Goal: Information Seeking & Learning: Learn about a topic

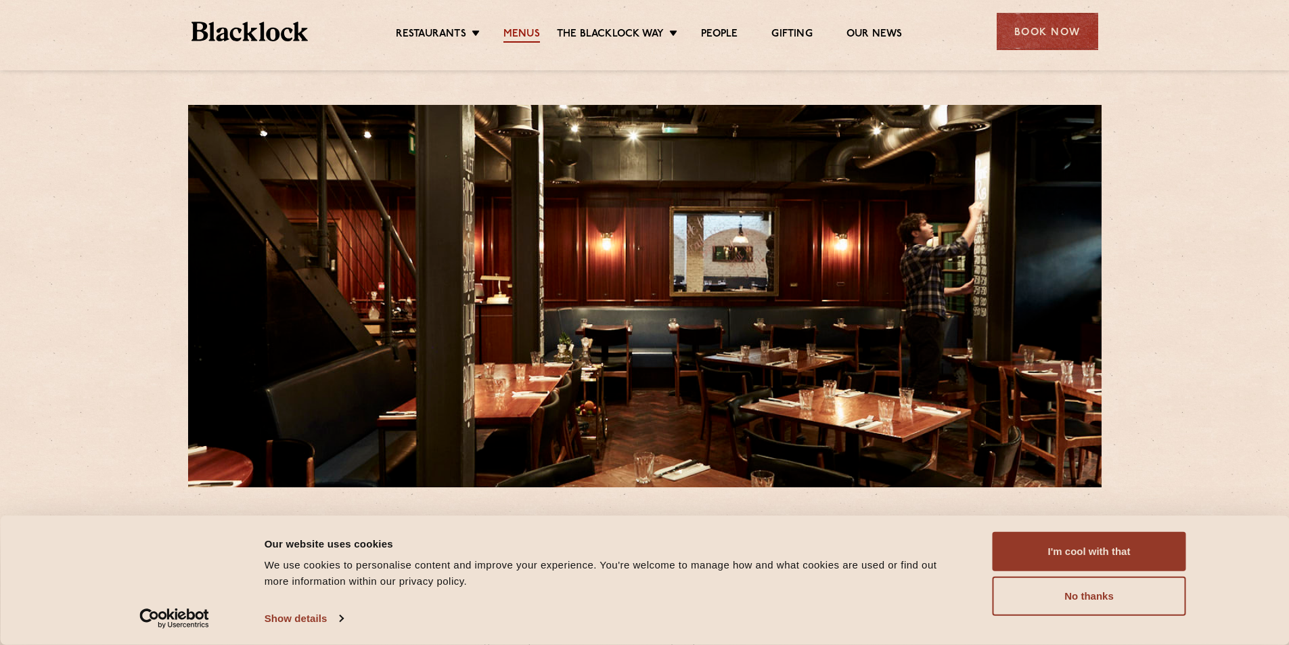
click at [514, 38] on link "Menus" at bounding box center [522, 35] width 37 height 15
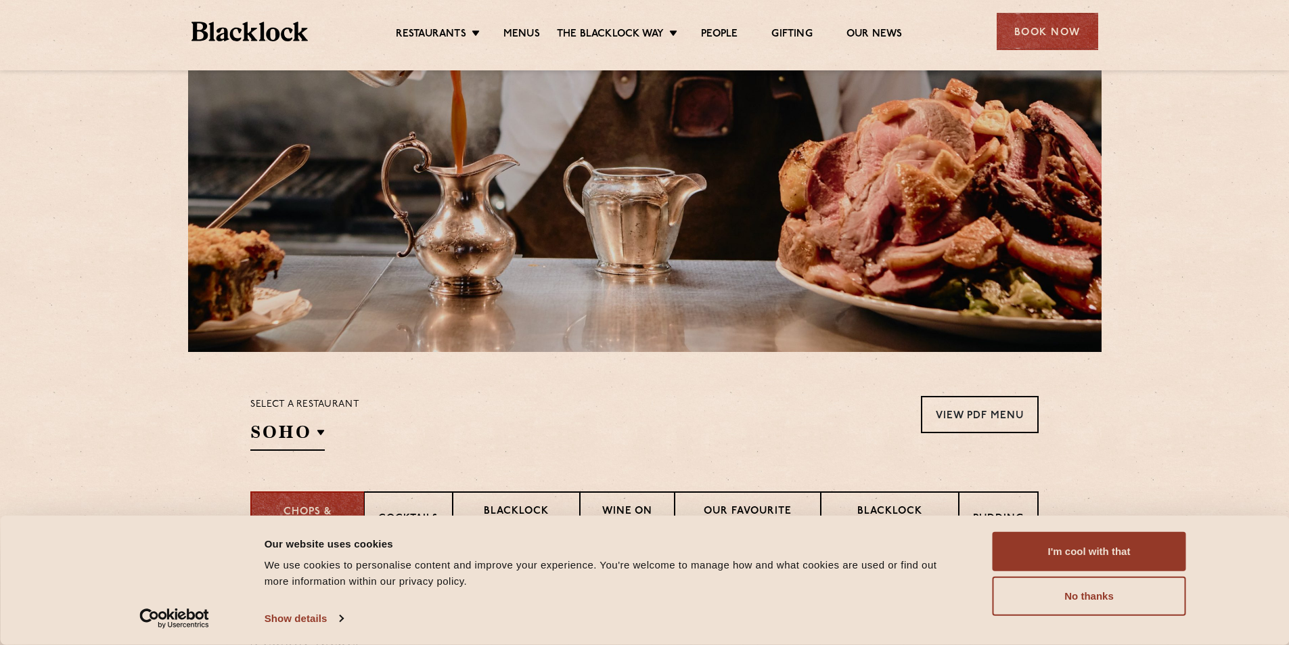
scroll to position [203, 0]
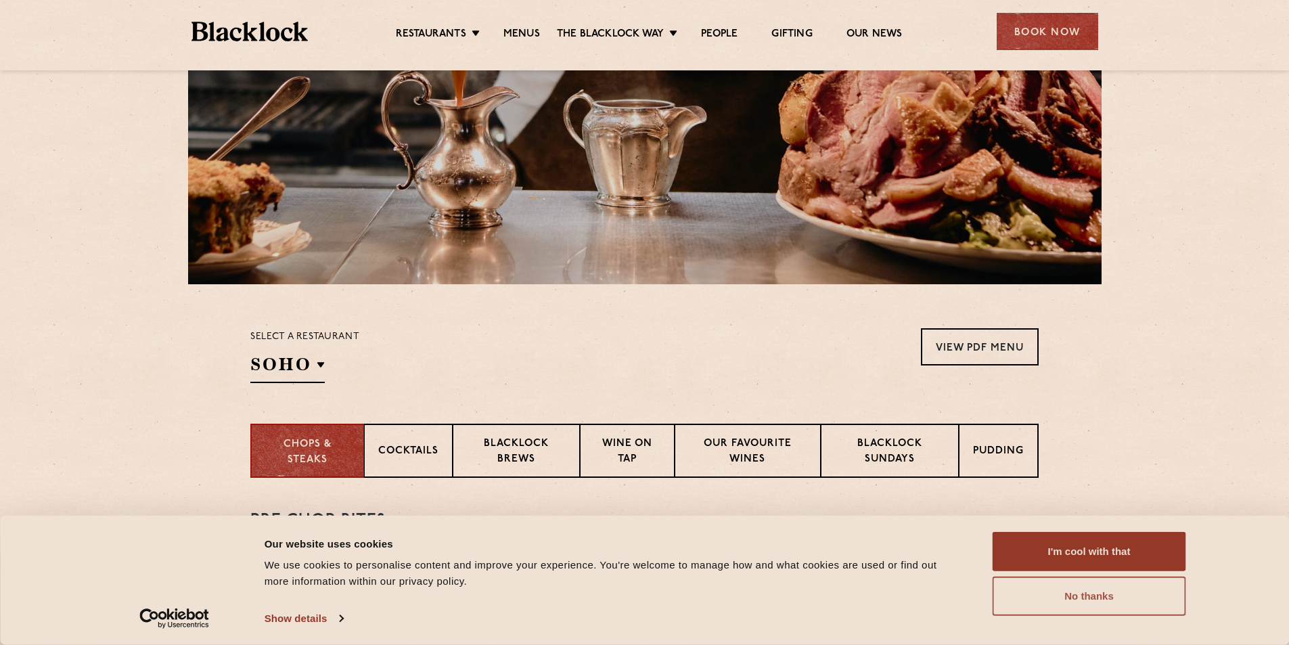
click at [1091, 598] on button "No thanks" at bounding box center [1090, 596] width 194 height 39
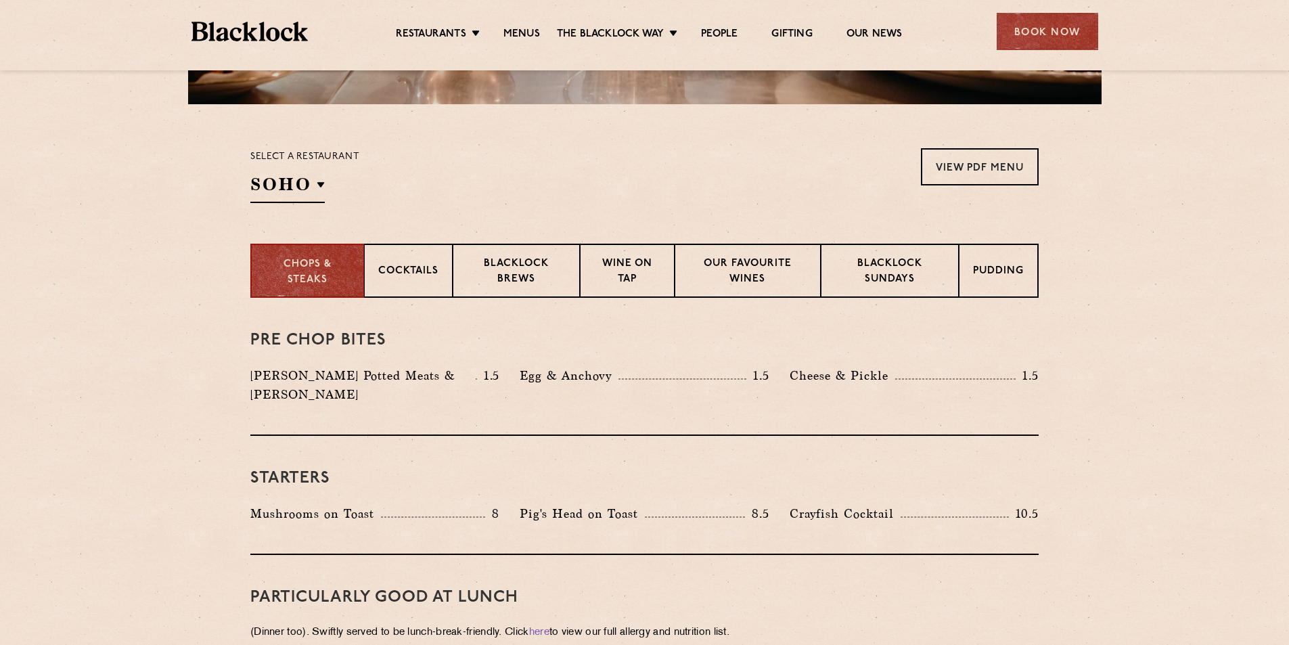
scroll to position [338, 0]
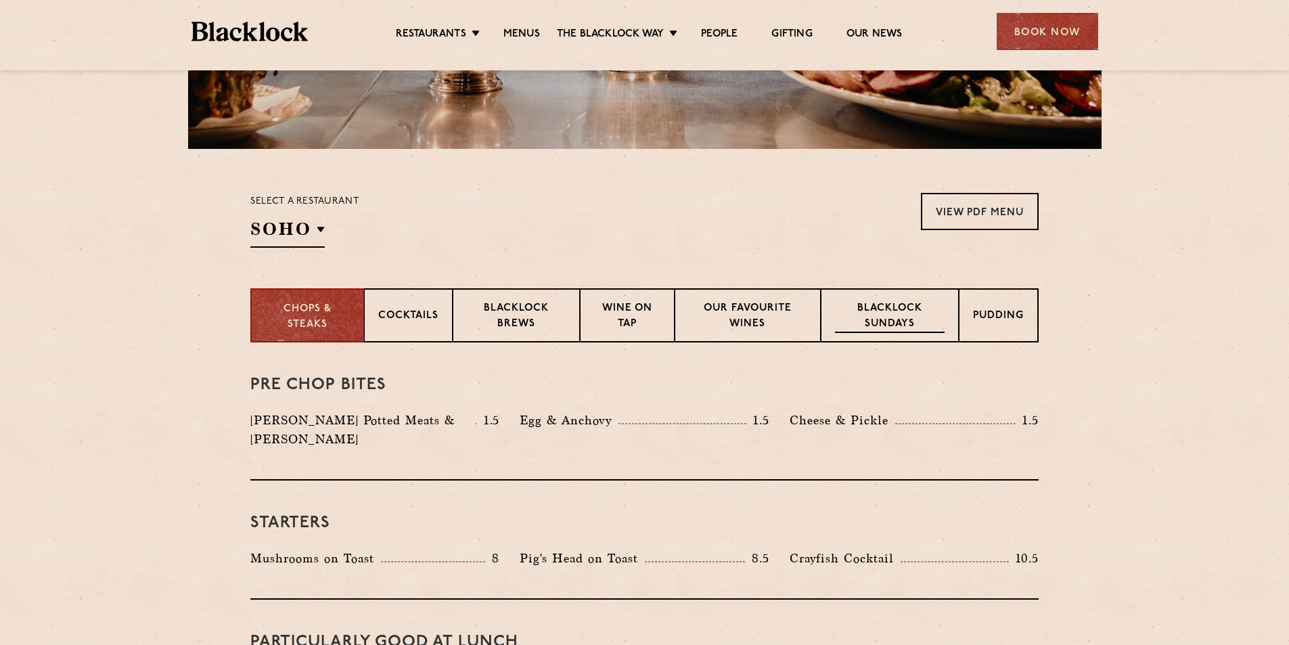
click at [899, 314] on p "Blacklock Sundays" at bounding box center [890, 317] width 110 height 32
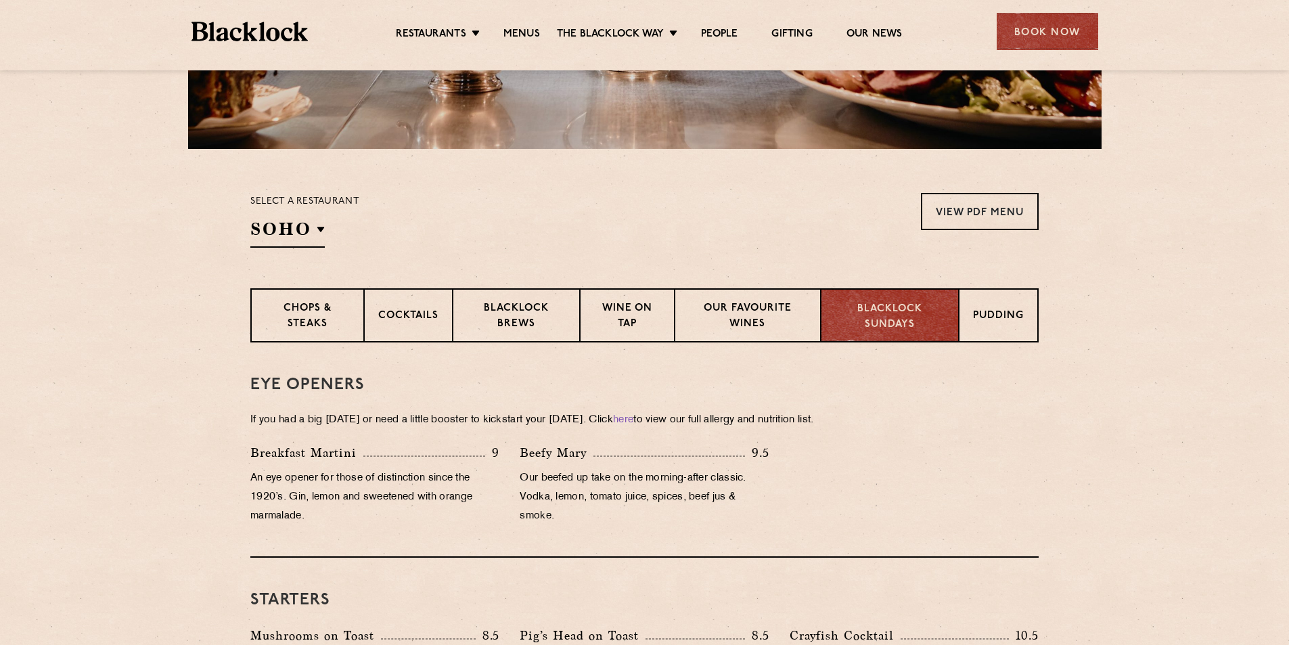
click at [899, 314] on p "Blacklock Sundays" at bounding box center [890, 317] width 110 height 30
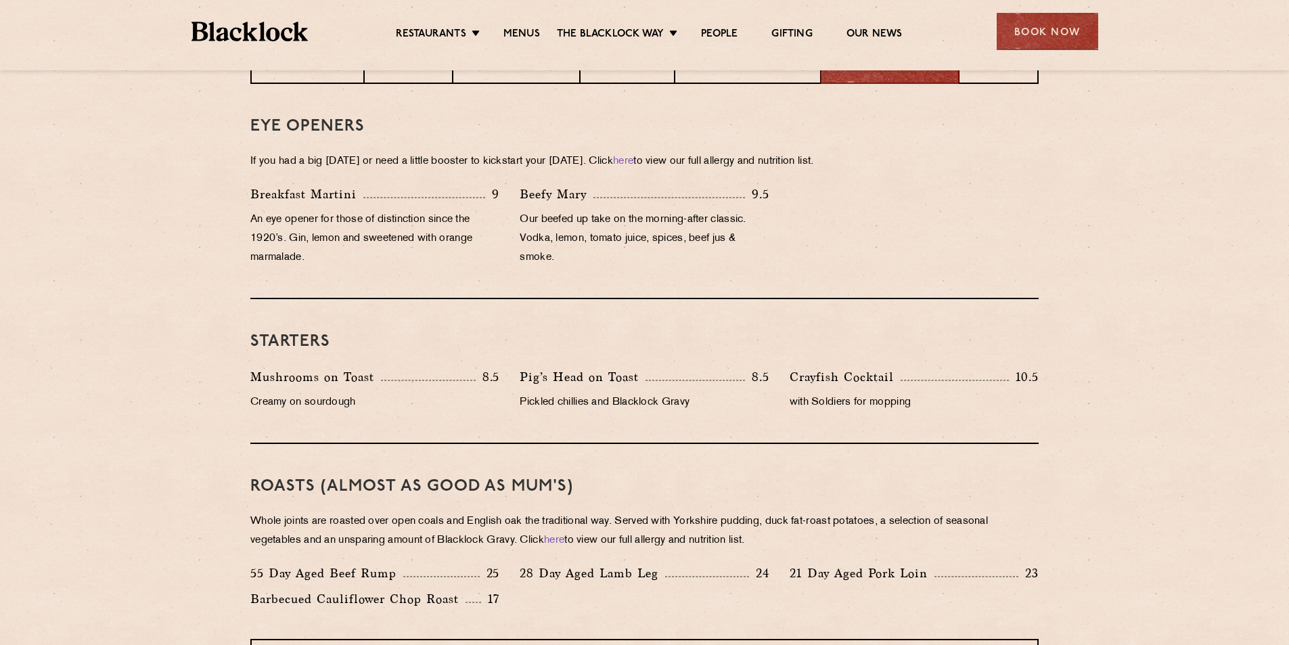
scroll to position [541, 0]
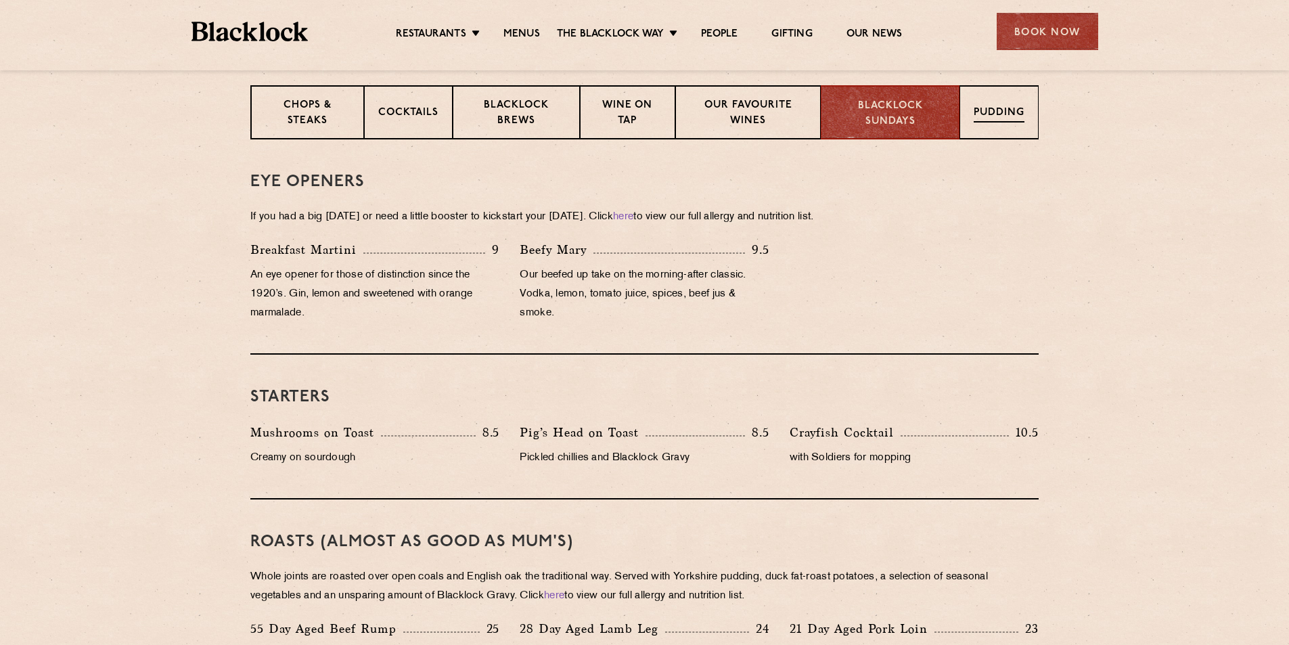
click at [1004, 116] on p "Pudding" at bounding box center [999, 114] width 51 height 17
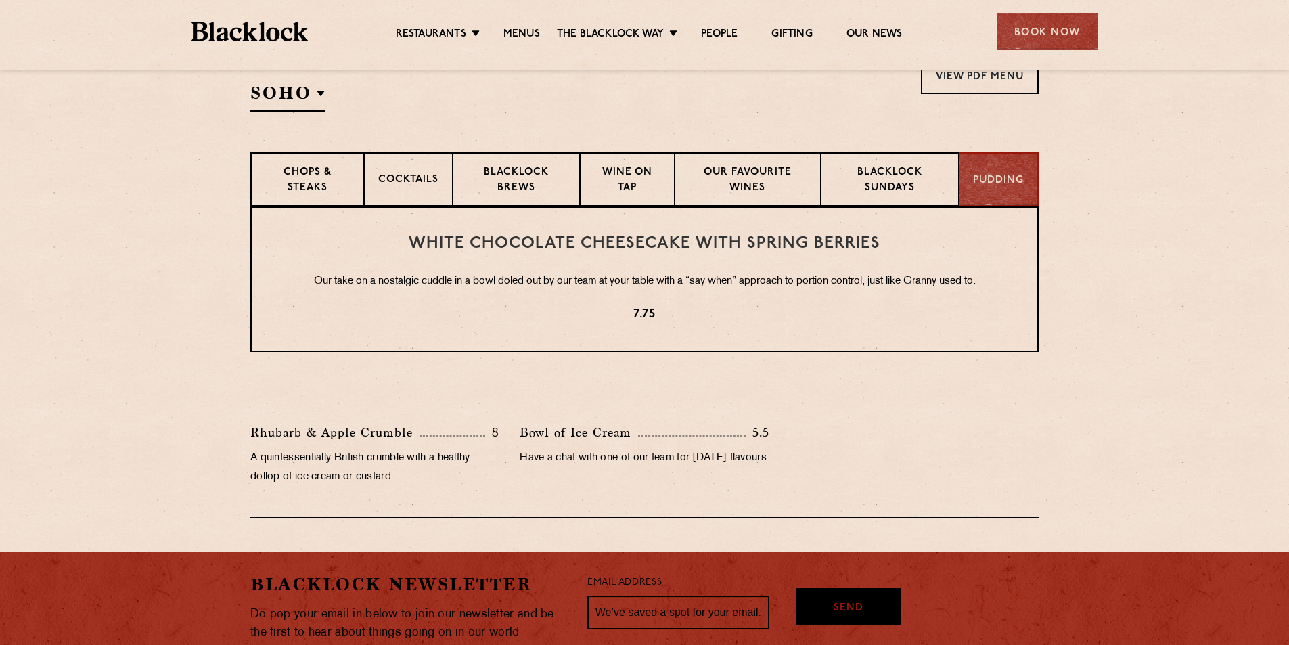
scroll to position [472, 0]
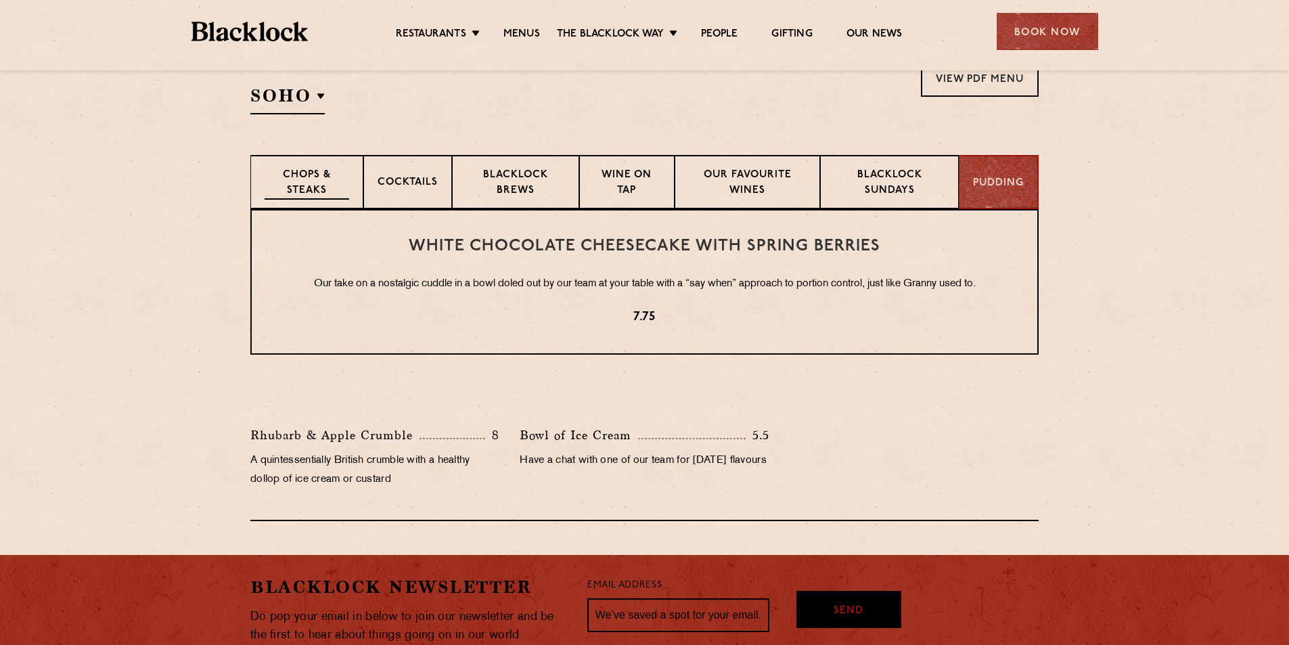
click at [313, 177] on p "Chops & Steaks" at bounding box center [307, 184] width 85 height 32
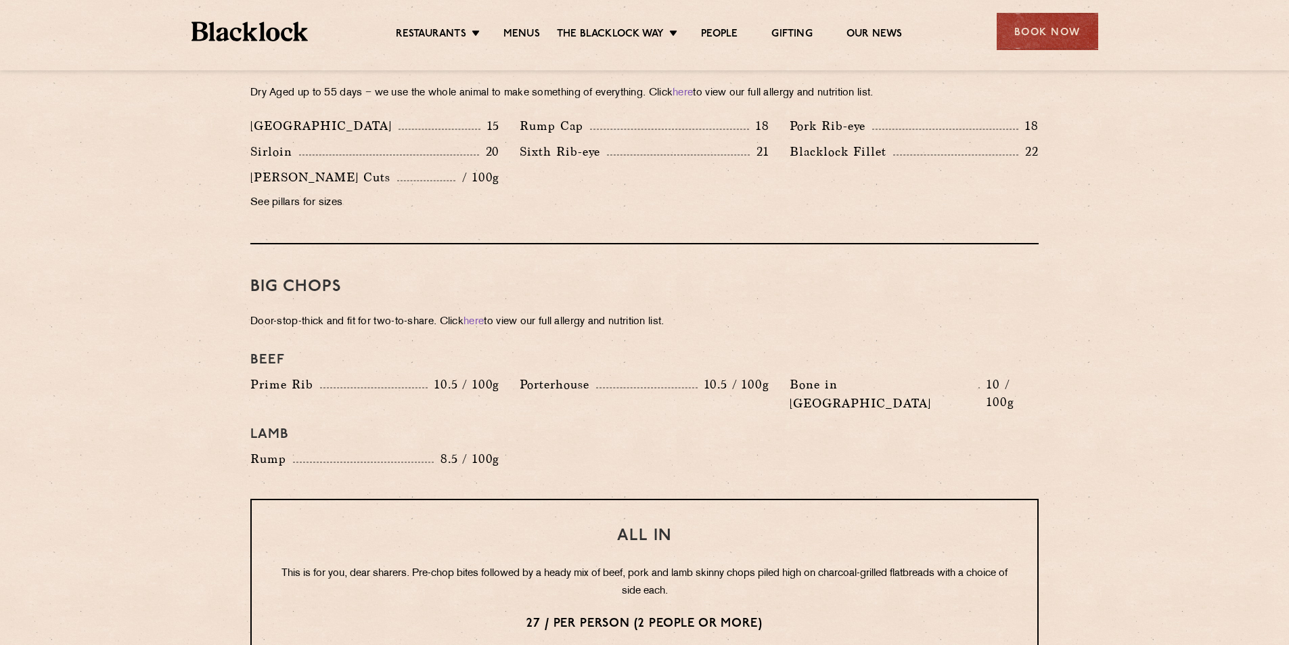
scroll to position [1296, 0]
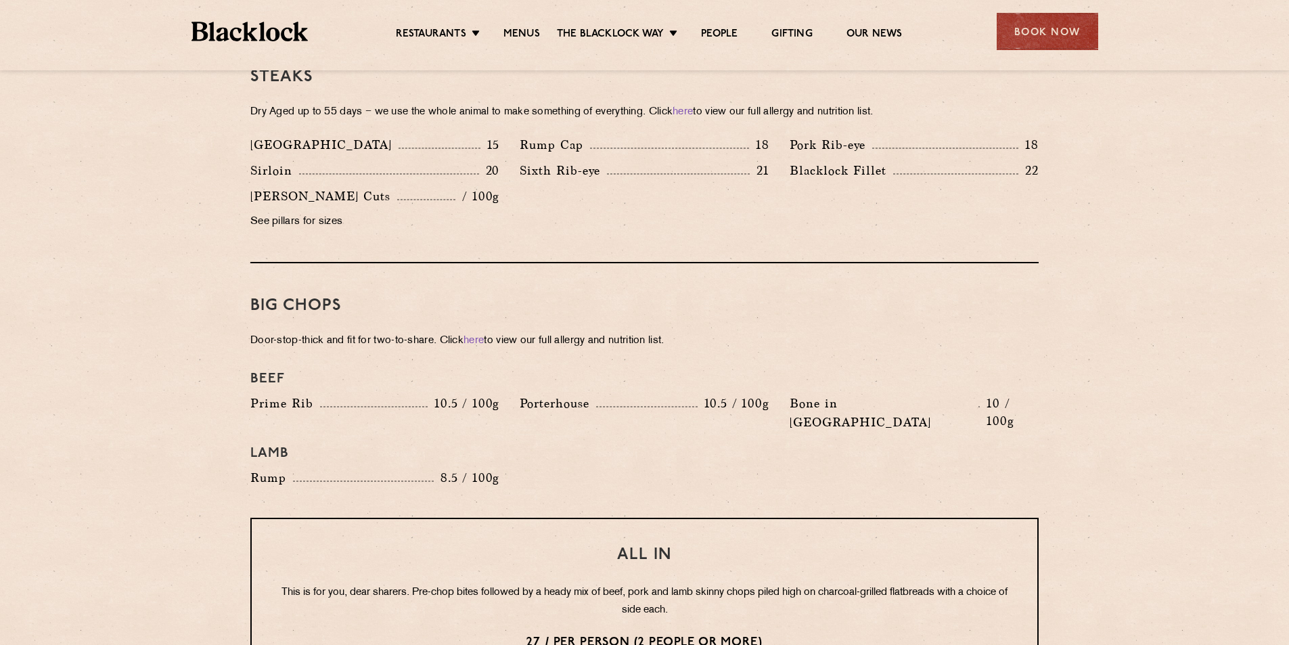
click at [1282, 330] on section "Pre Chop Bites [PERSON_NAME] Potted Meats & Kimchi 1.5 Egg & Anchovy 1.5 Cheese…" at bounding box center [644, 359] width 1289 height 1948
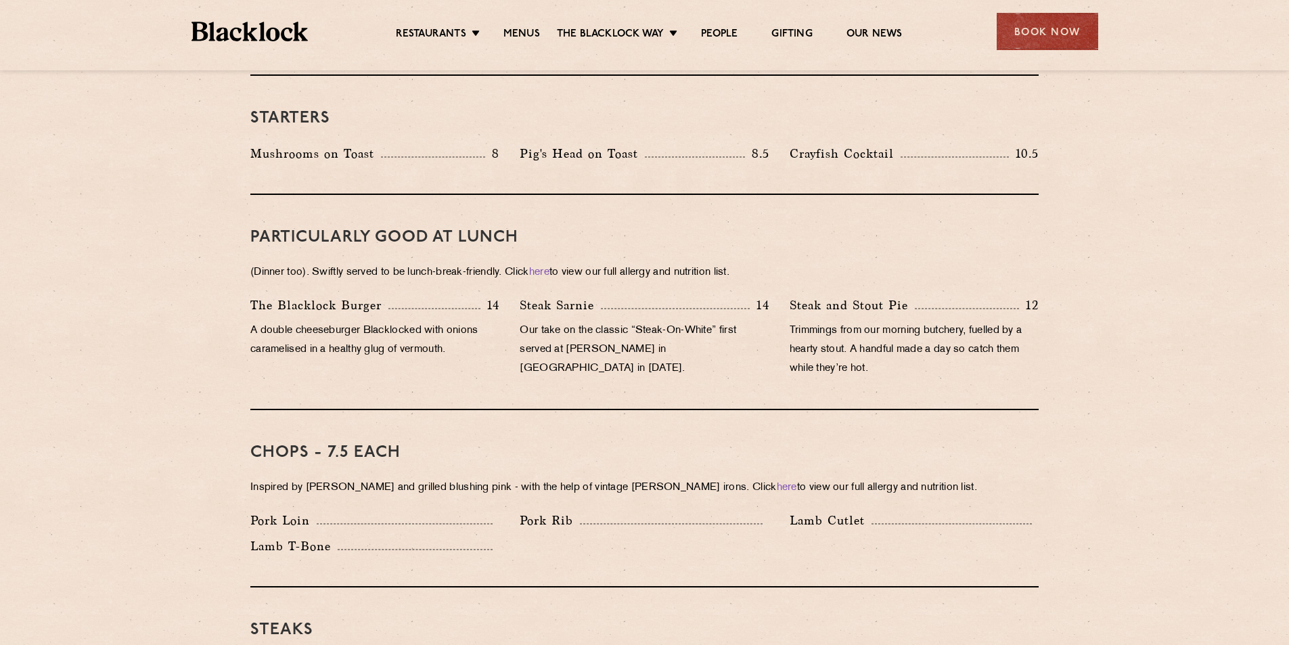
scroll to position [718, 0]
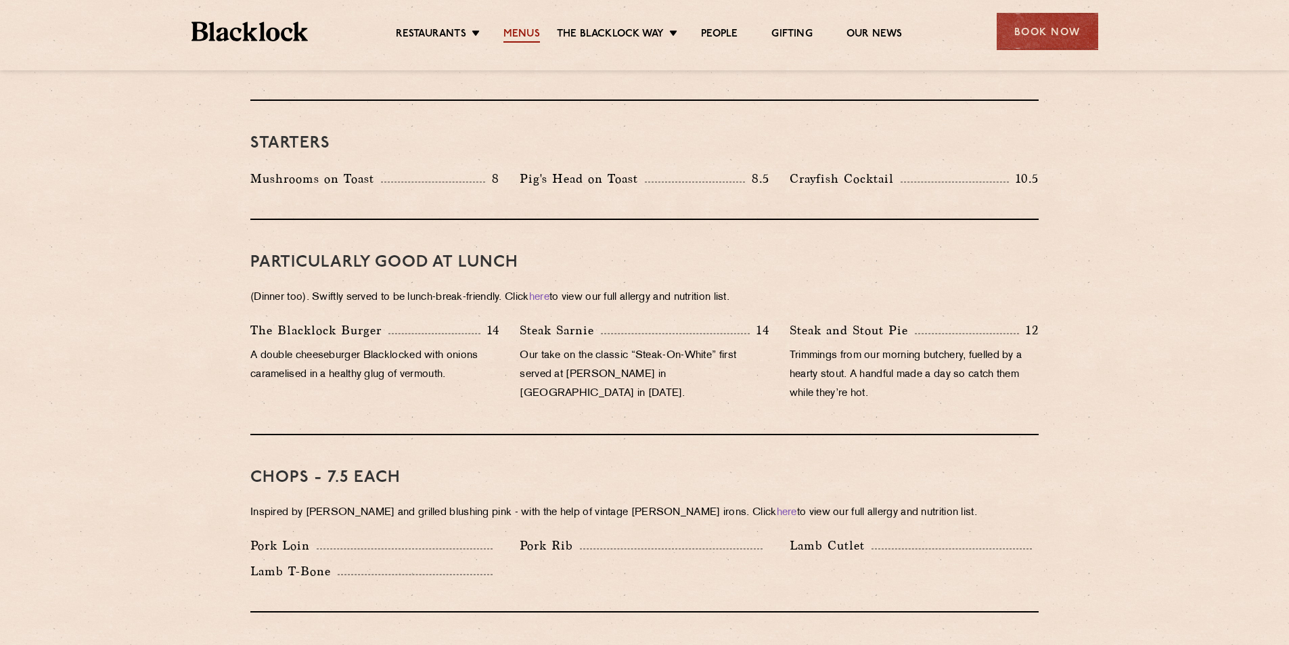
click at [522, 30] on link "Menus" at bounding box center [522, 35] width 37 height 15
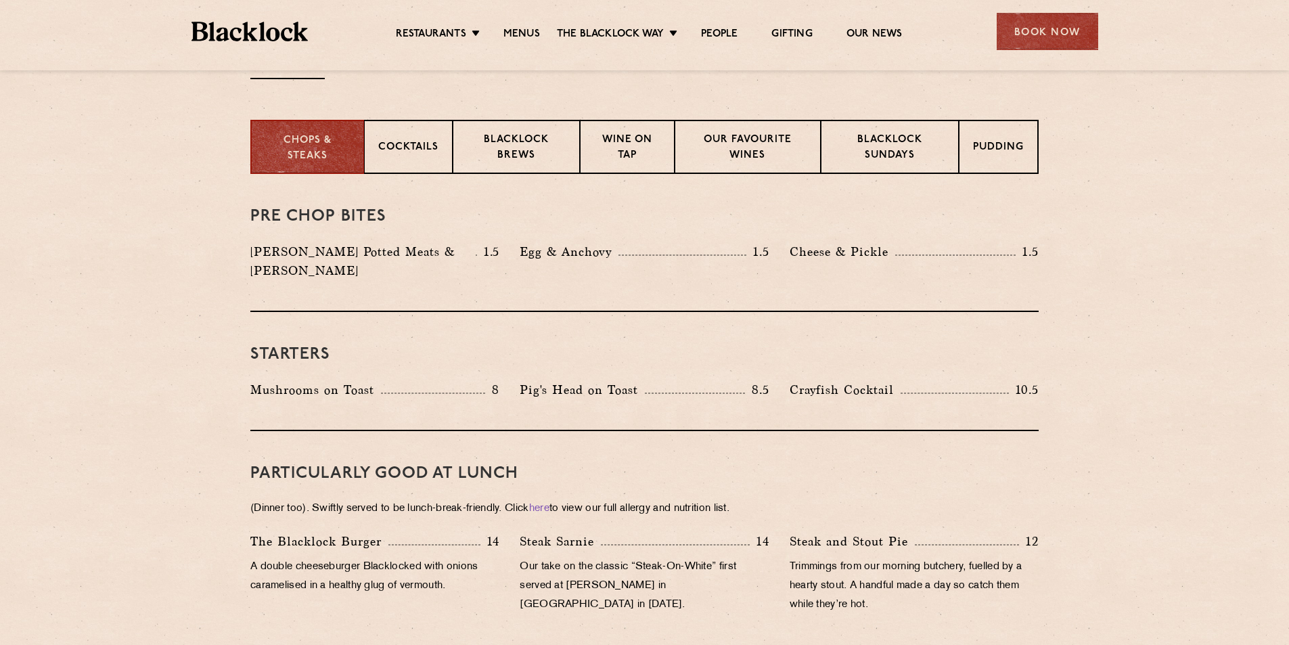
scroll to position [504, 0]
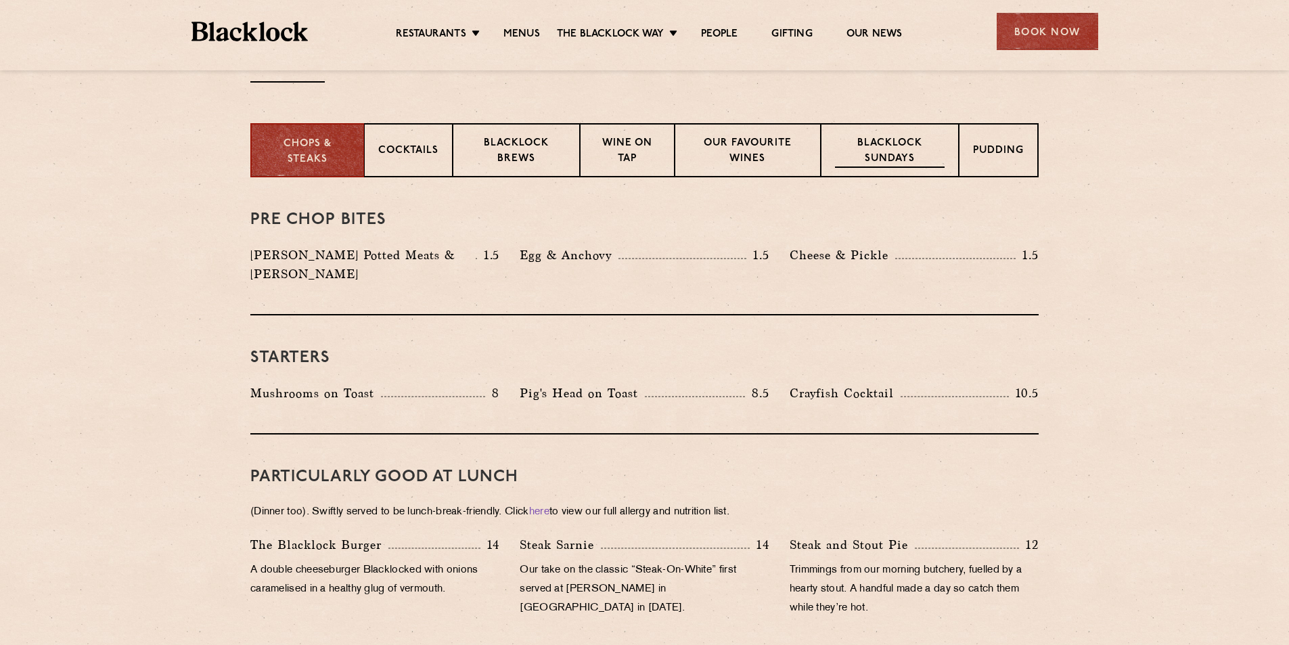
click at [895, 156] on p "Blacklock Sundays" at bounding box center [890, 152] width 110 height 32
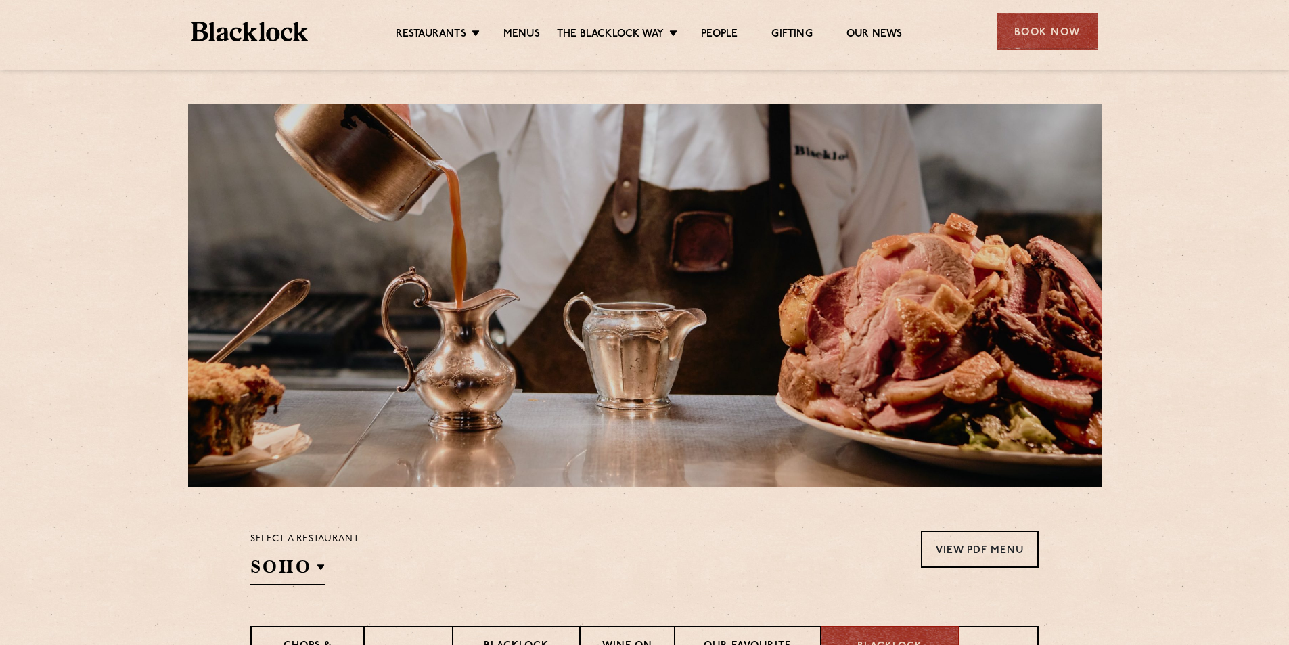
scroll to position [0, 0]
